Goal: Task Accomplishment & Management: Complete application form

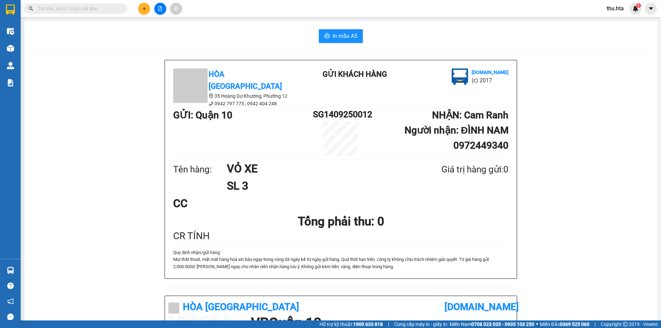
click at [144, 4] on button at bounding box center [144, 9] width 12 height 12
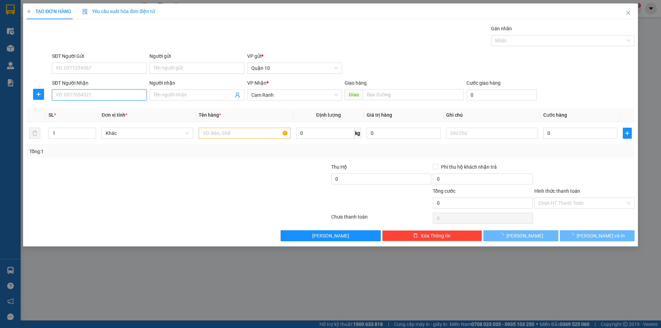
click at [70, 95] on input "SĐT Người Nhận" at bounding box center [99, 94] width 95 height 11
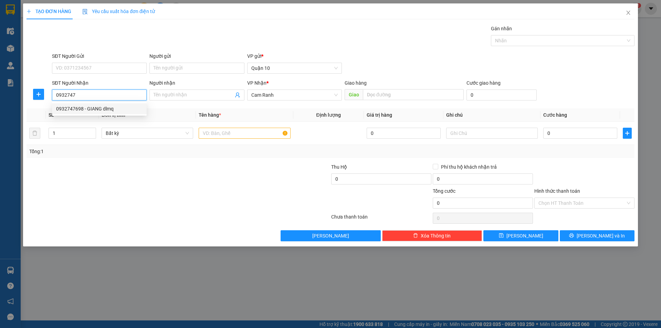
click at [96, 107] on div "0932747698 - GIANG dlmq" at bounding box center [99, 109] width 86 height 8
type input "0932747698"
type input "GIANG dlmq"
type input "50.000"
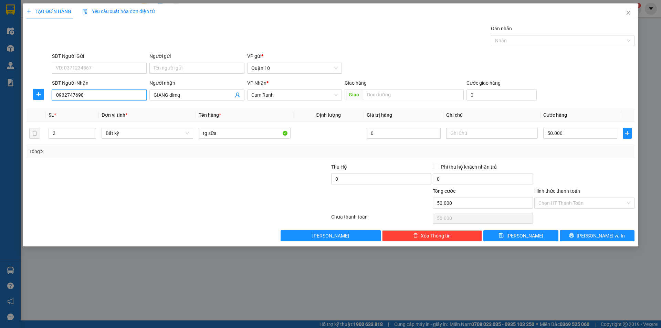
type input "0932747698"
drag, startPoint x: 122, startPoint y: 177, endPoint x: 125, endPoint y: 176, distance: 3.8
click at [122, 177] on div at bounding box center [127, 175] width 203 height 24
click at [568, 152] on div "Tổng: 2" at bounding box center [330, 152] width 602 height 8
click at [558, 137] on input "50.000" at bounding box center [580, 133] width 74 height 11
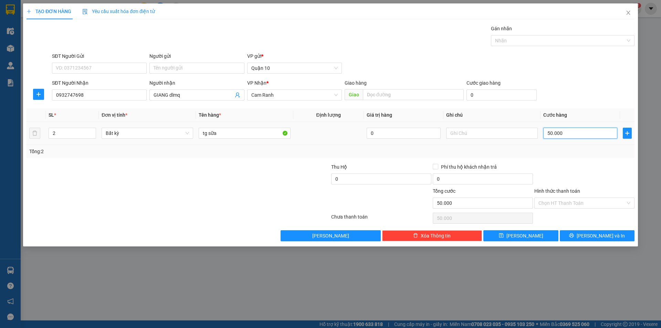
type input "6"
type input "60"
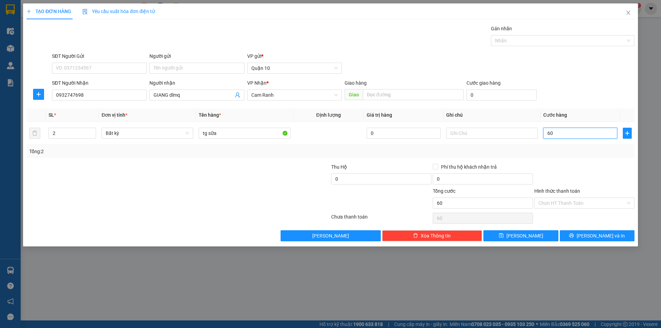
type input "60"
type input "60.000"
click at [590, 169] on div at bounding box center [585, 175] width 102 height 24
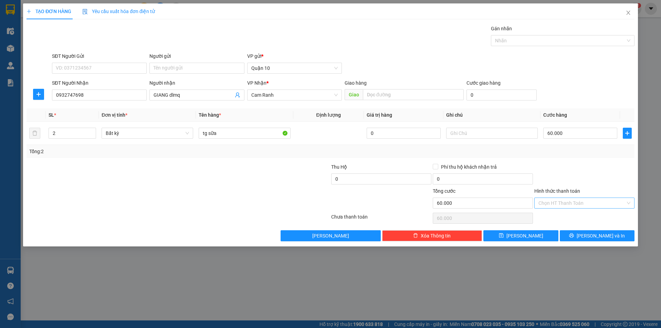
click at [579, 200] on input "Hình thức thanh toán" at bounding box center [581, 203] width 87 height 10
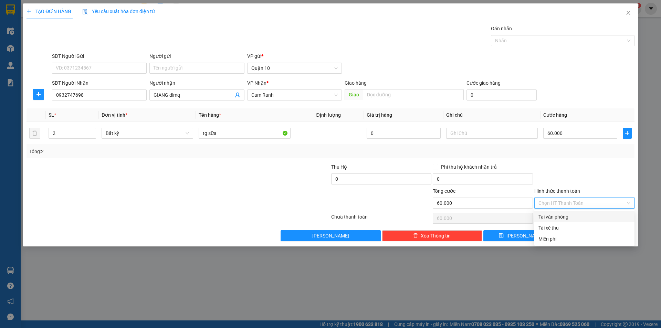
click at [570, 216] on div "Tại văn phòng" at bounding box center [584, 217] width 92 height 8
type input "0"
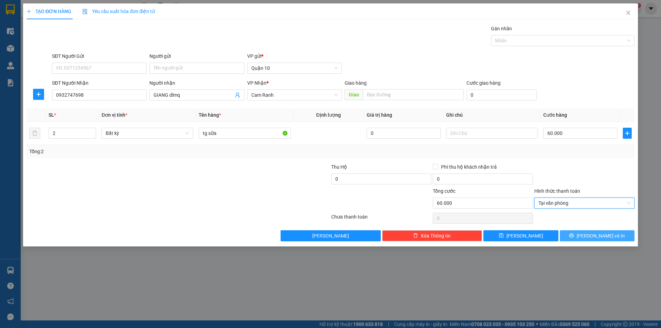
click at [595, 241] on button "[PERSON_NAME] và In" at bounding box center [597, 235] width 75 height 11
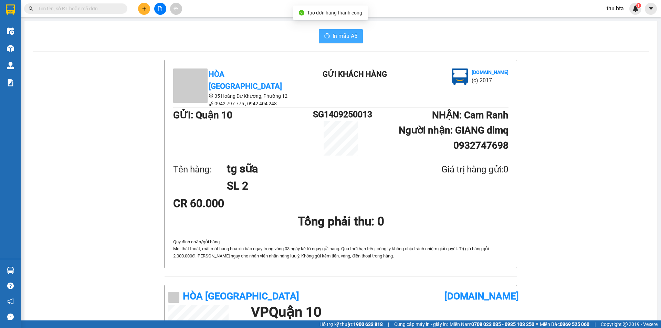
click at [345, 38] on span "In mẫu A5" at bounding box center [344, 36] width 25 height 9
